Goal: Book appointment/travel/reservation

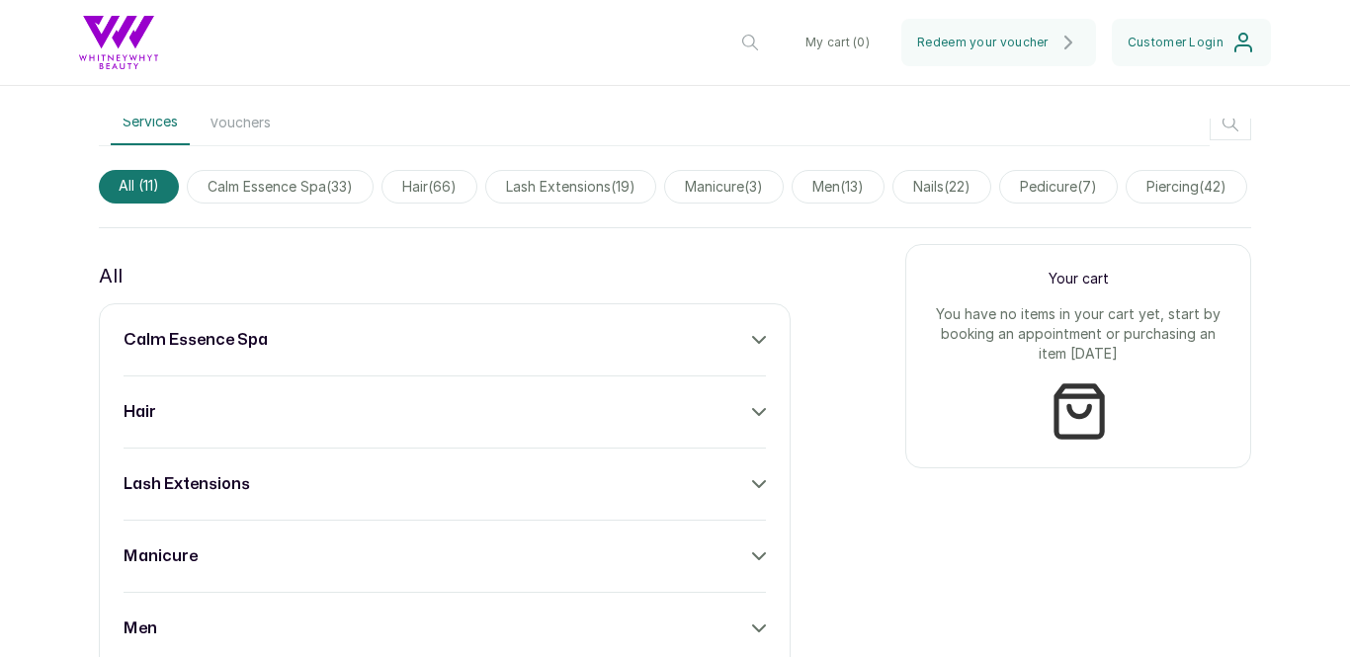
scroll to position [615, 0]
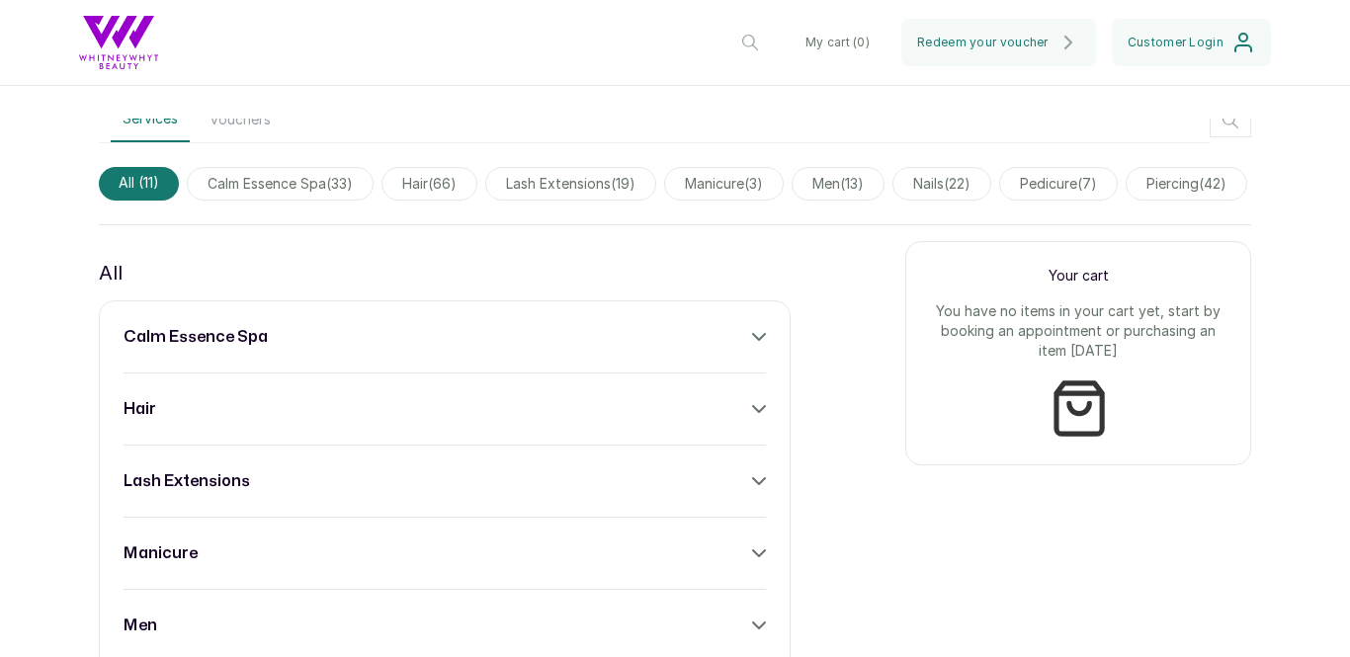
click at [763, 406] on icon at bounding box center [759, 409] width 12 height 6
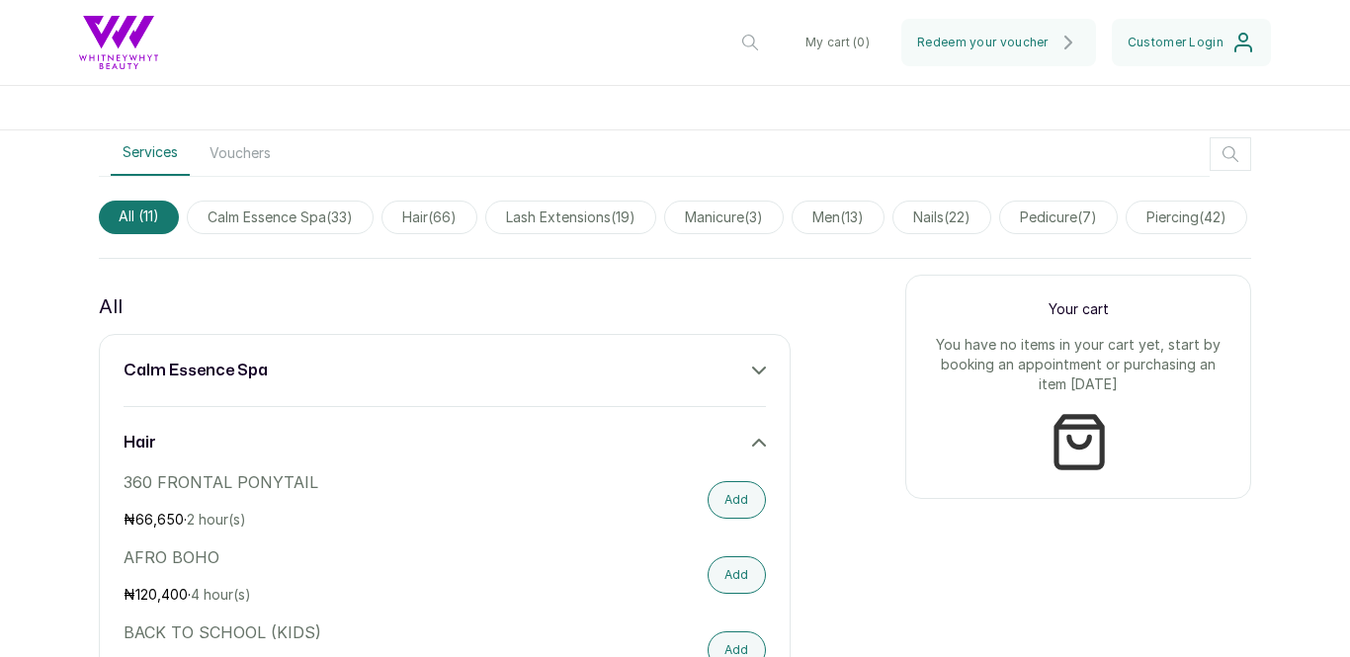
scroll to position [583, 0]
click at [757, 441] on icon at bounding box center [759, 441] width 14 height 14
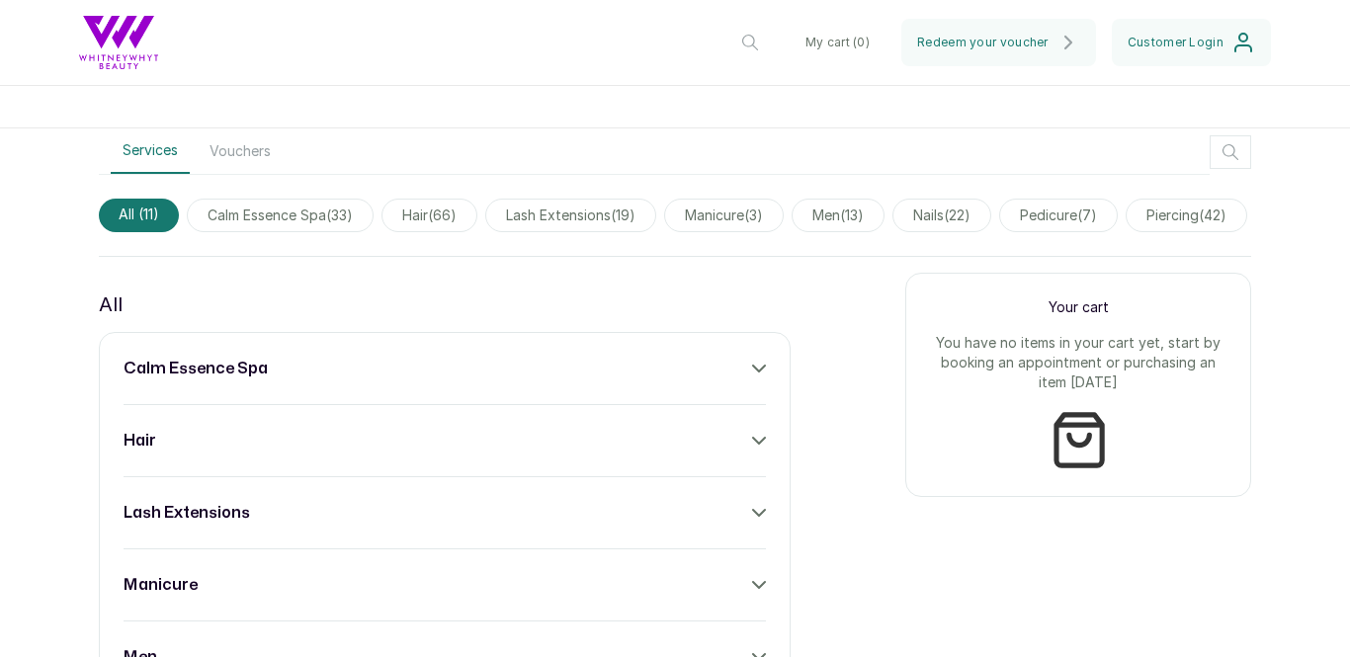
click at [763, 366] on icon at bounding box center [759, 369] width 12 height 6
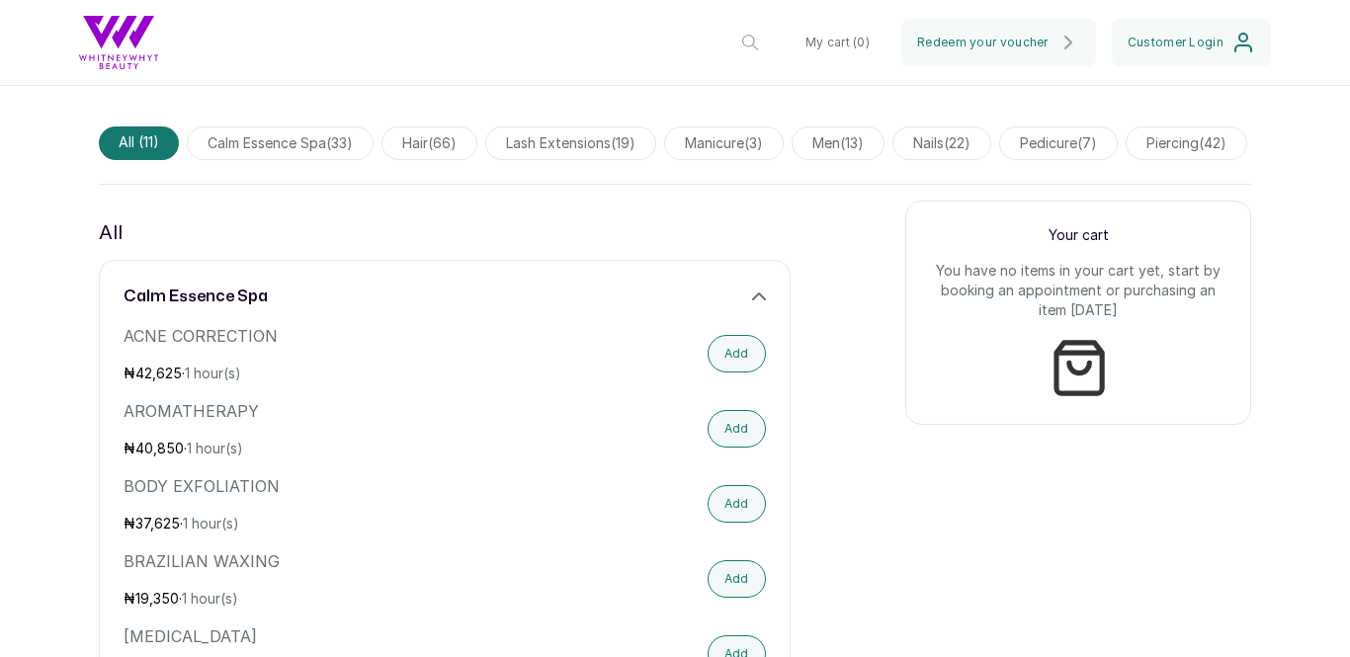
scroll to position [647, 0]
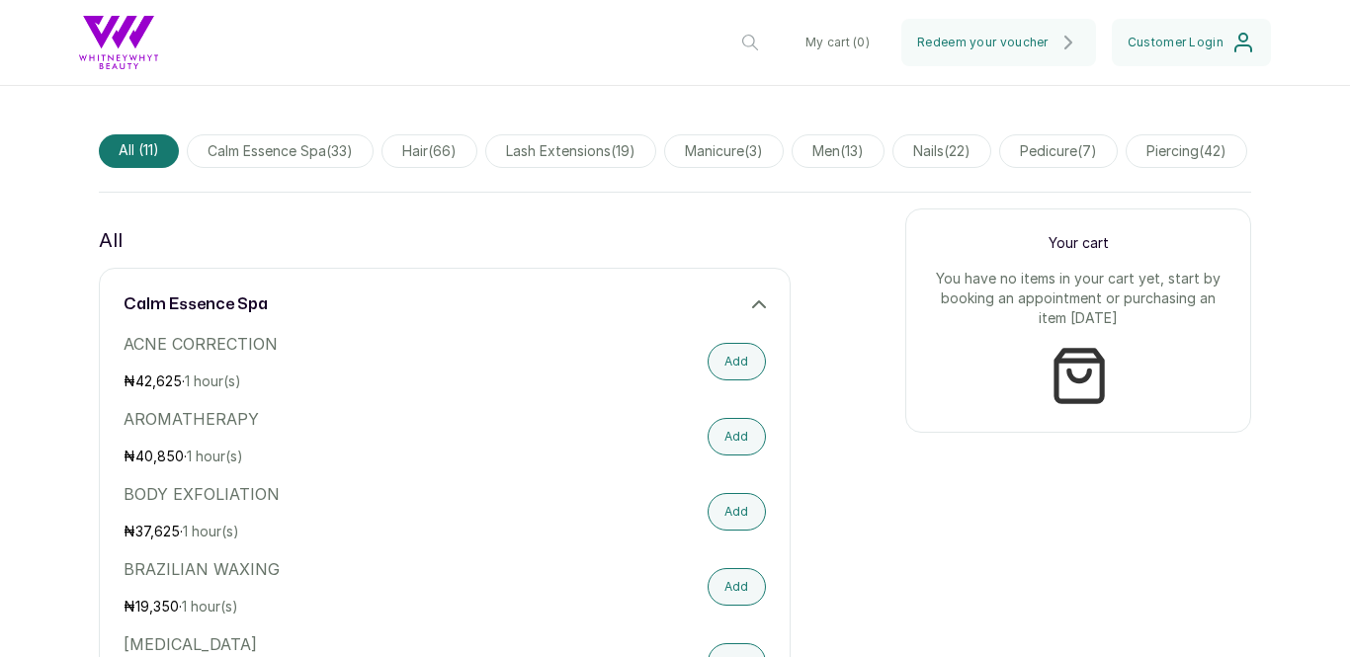
click at [759, 299] on icon at bounding box center [759, 304] width 14 height 14
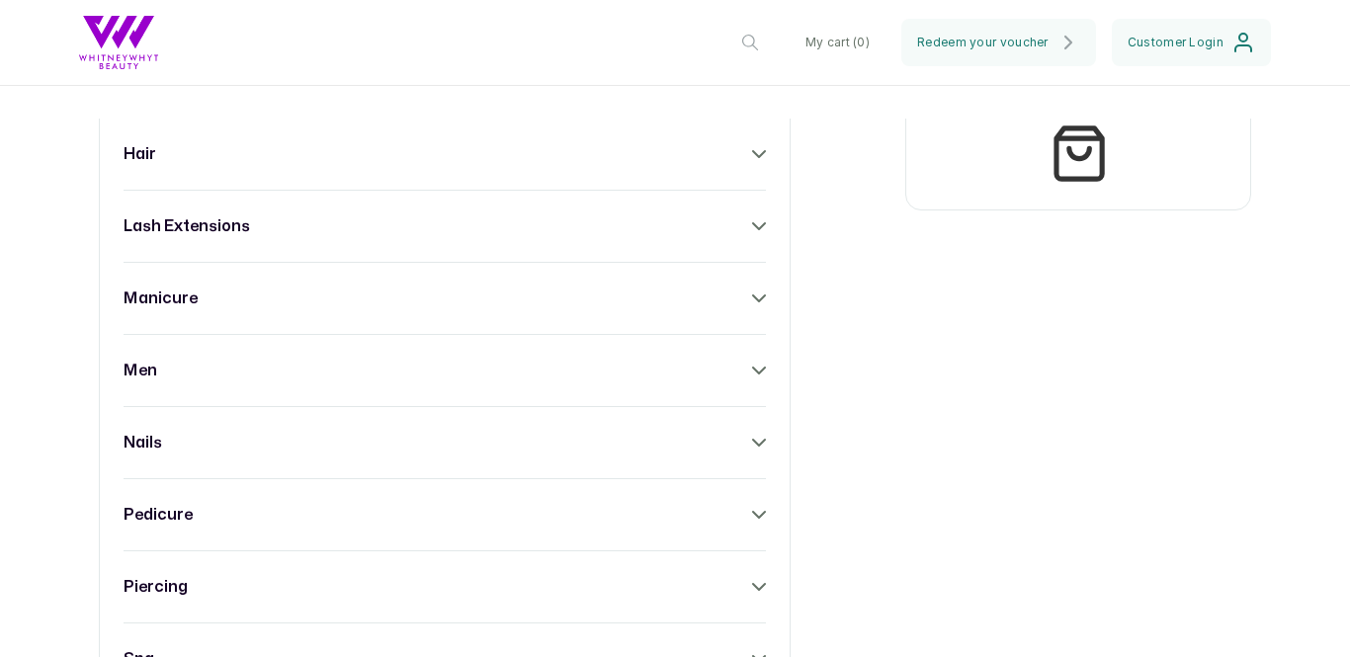
scroll to position [871, 0]
click at [770, 436] on div "calm essence spa hair lash extensions manicure men nails pedicure piercing spa …" at bounding box center [445, 440] width 692 height 794
click at [758, 435] on icon at bounding box center [759, 441] width 14 height 14
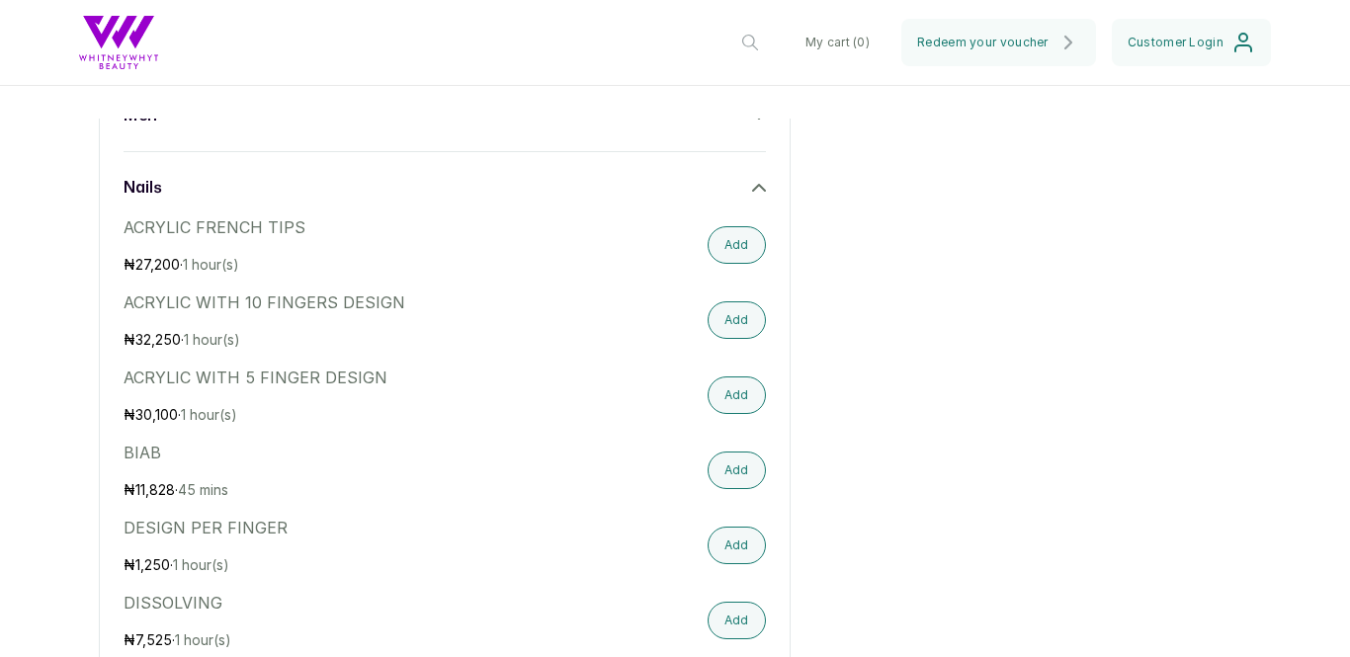
scroll to position [1120, 0]
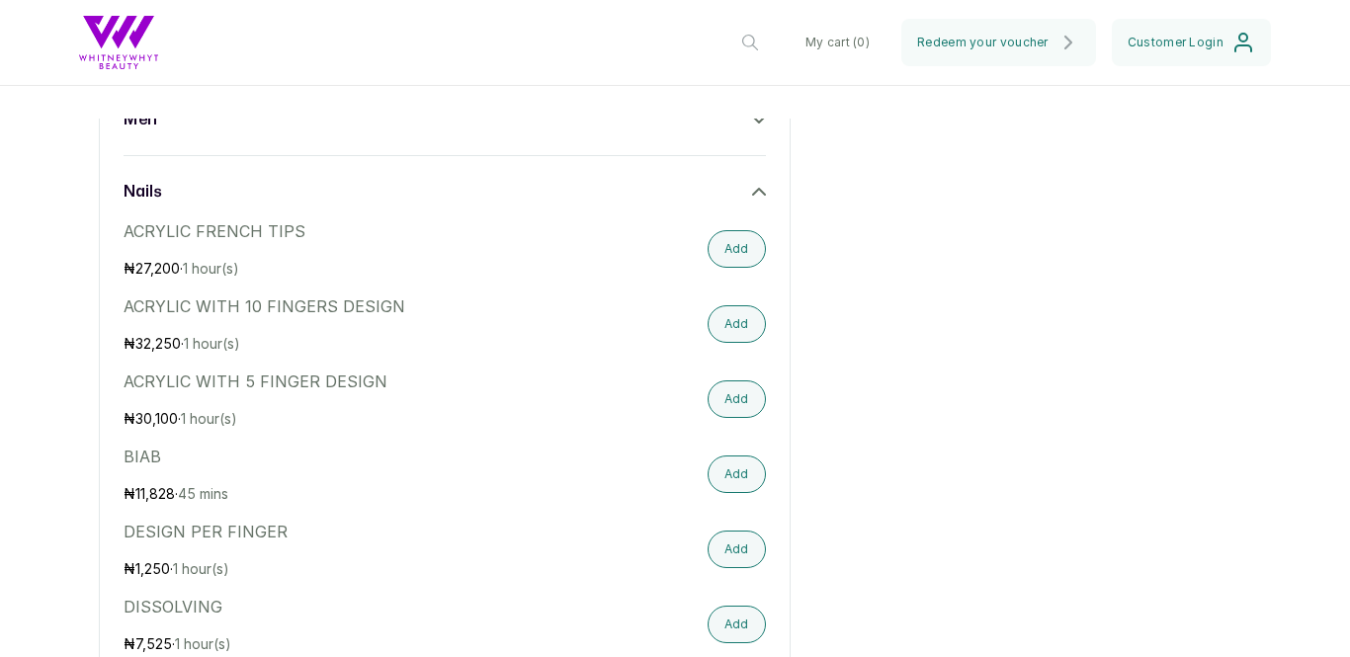
click at [762, 188] on icon at bounding box center [759, 192] width 14 height 14
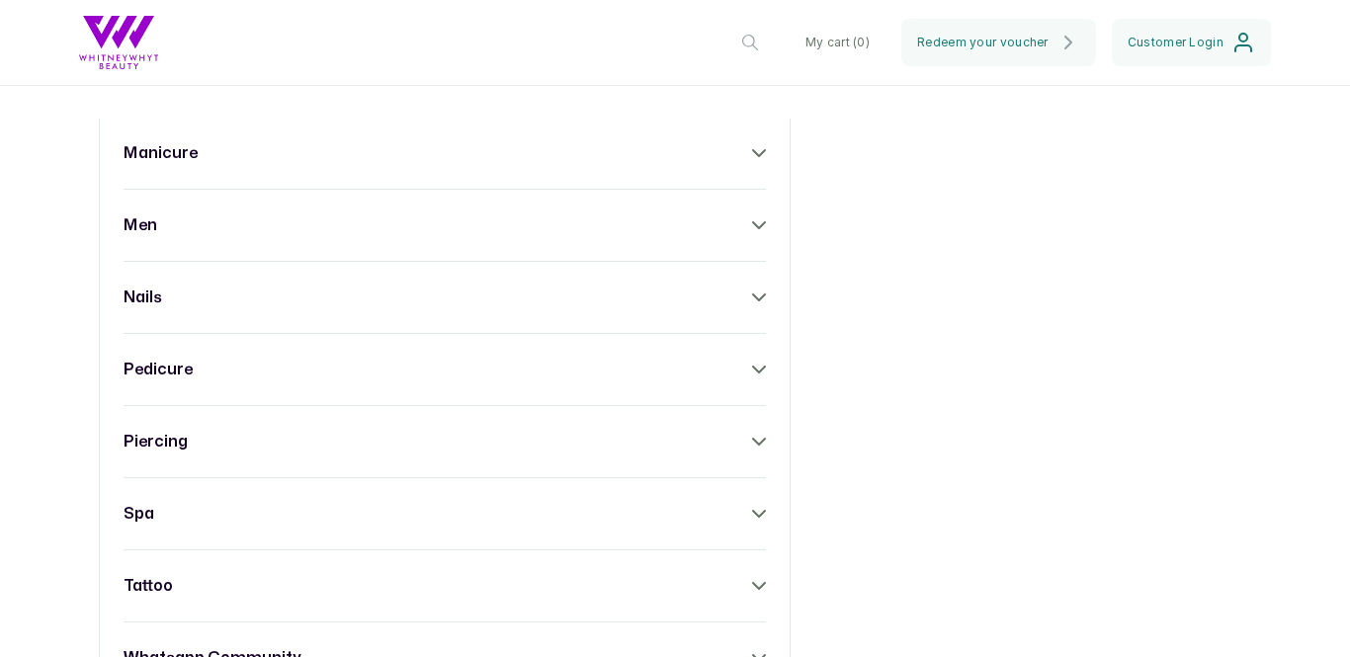
scroll to position [1020, 0]
click at [751, 139] on div "manicure" at bounding box center [444, 148] width 642 height 24
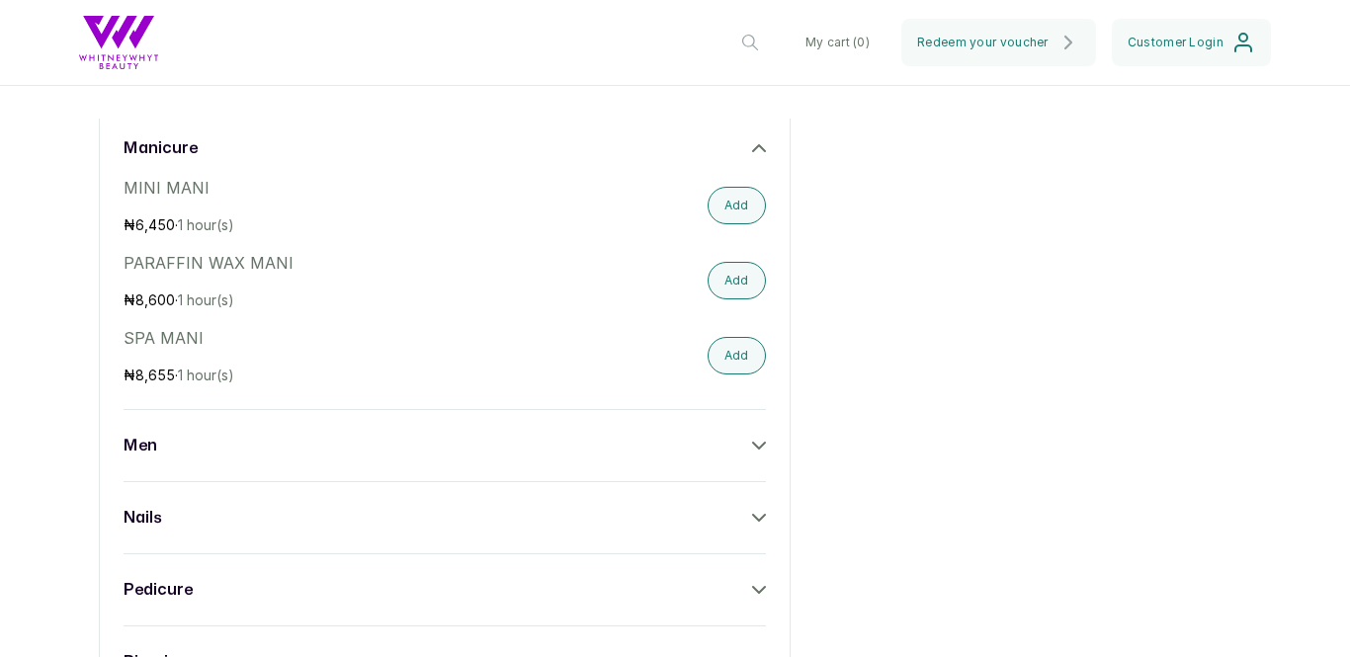
click at [751, 139] on div "manicure" at bounding box center [444, 148] width 642 height 24
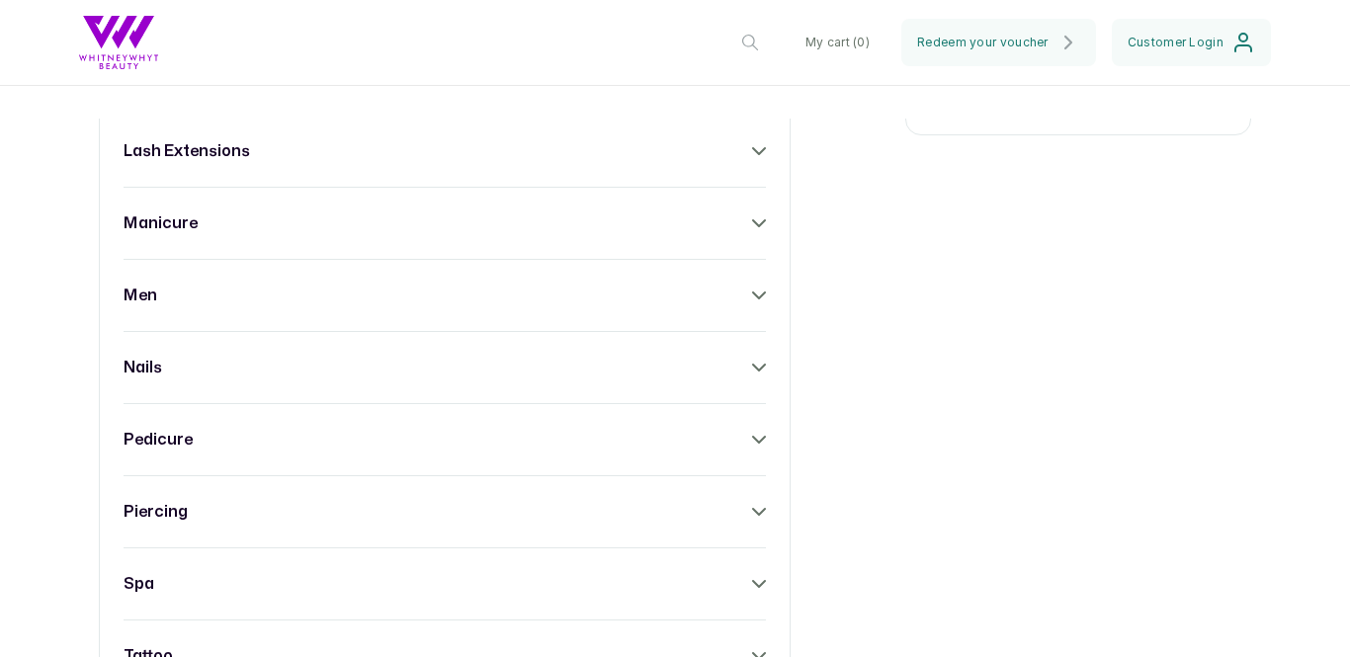
scroll to position [937, 0]
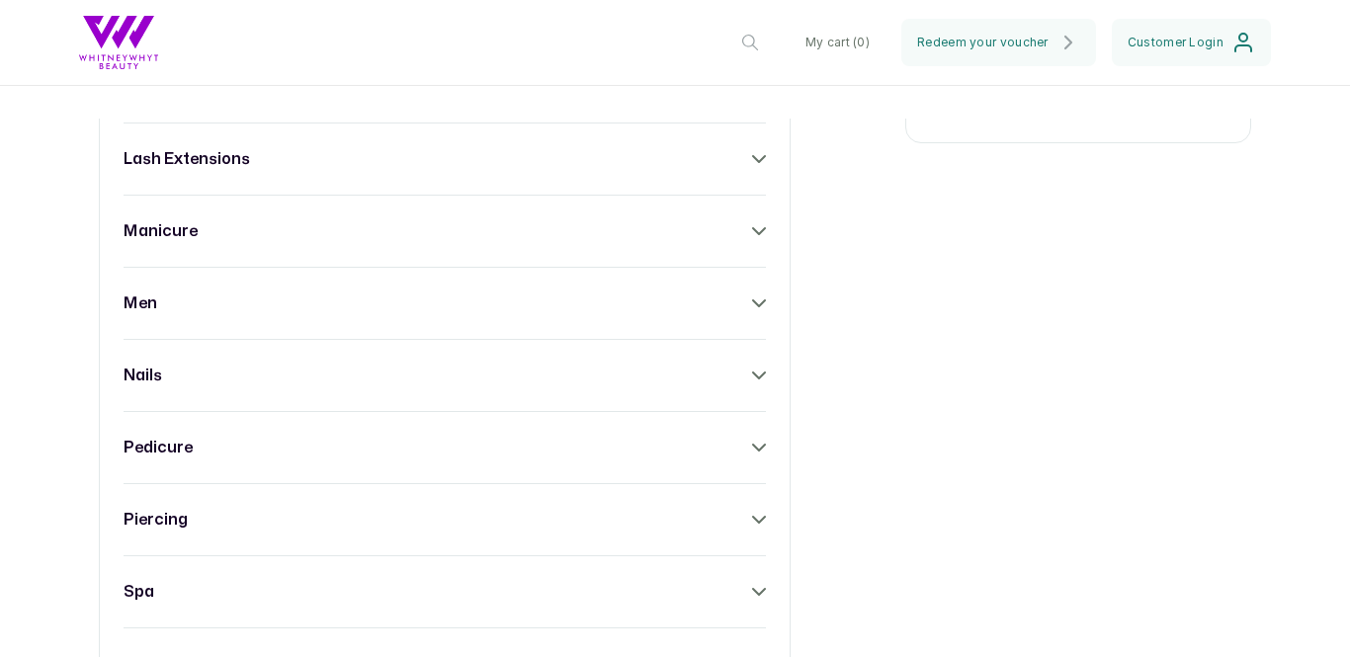
click at [755, 145] on div "calm essence spa hair lash extensions manicure men nails pedicure piercing spa …" at bounding box center [445, 375] width 692 height 794
click at [756, 156] on icon at bounding box center [759, 159] width 14 height 14
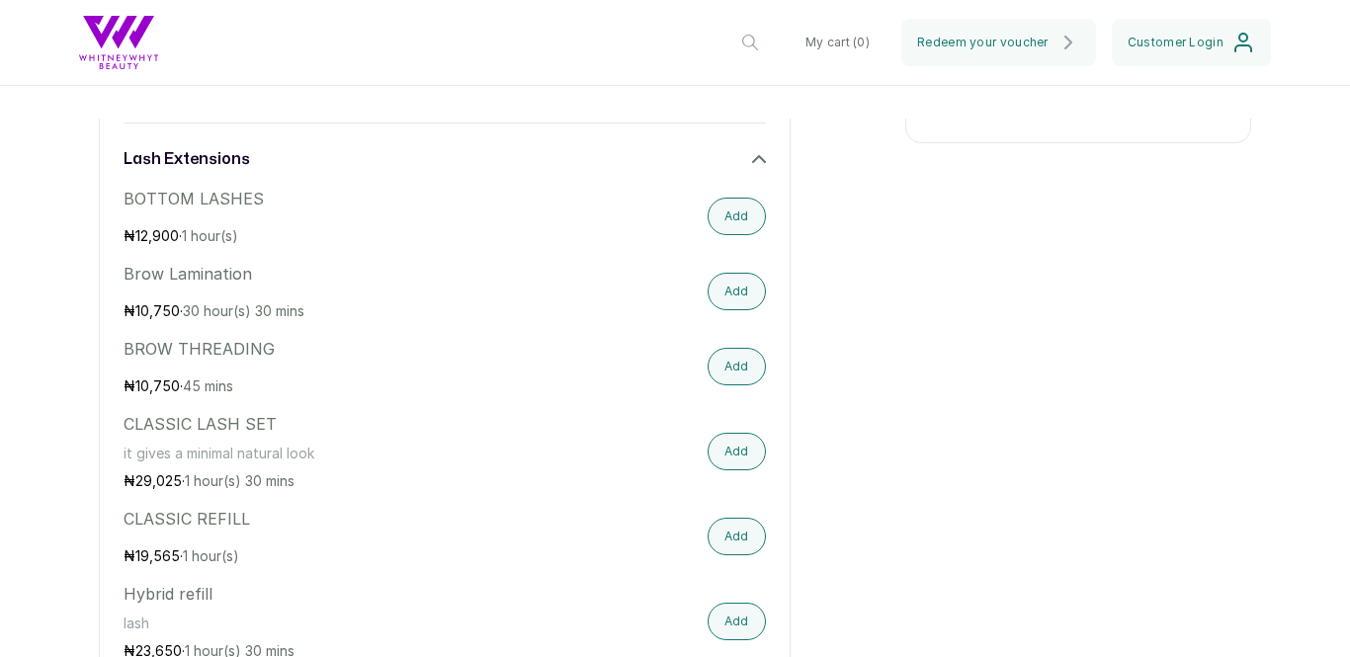
click at [756, 156] on icon at bounding box center [759, 159] width 14 height 14
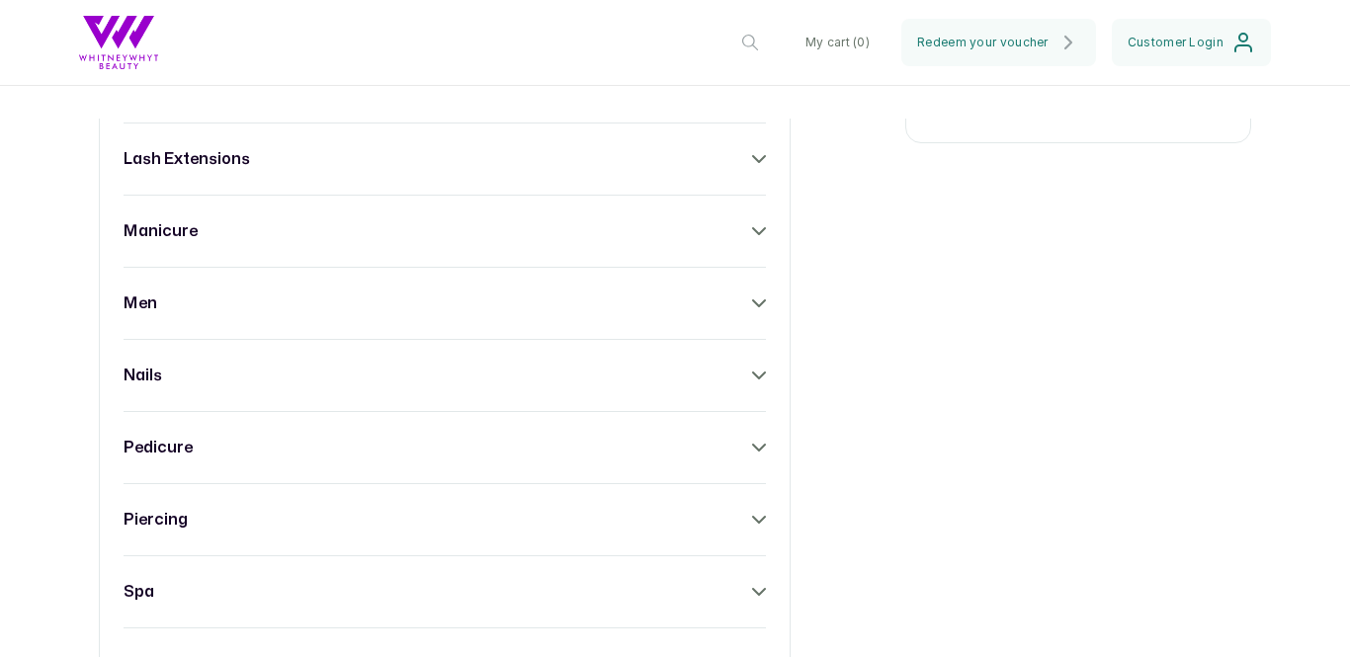
scroll to position [0, 0]
